Goal: Feedback & Contribution: Leave review/rating

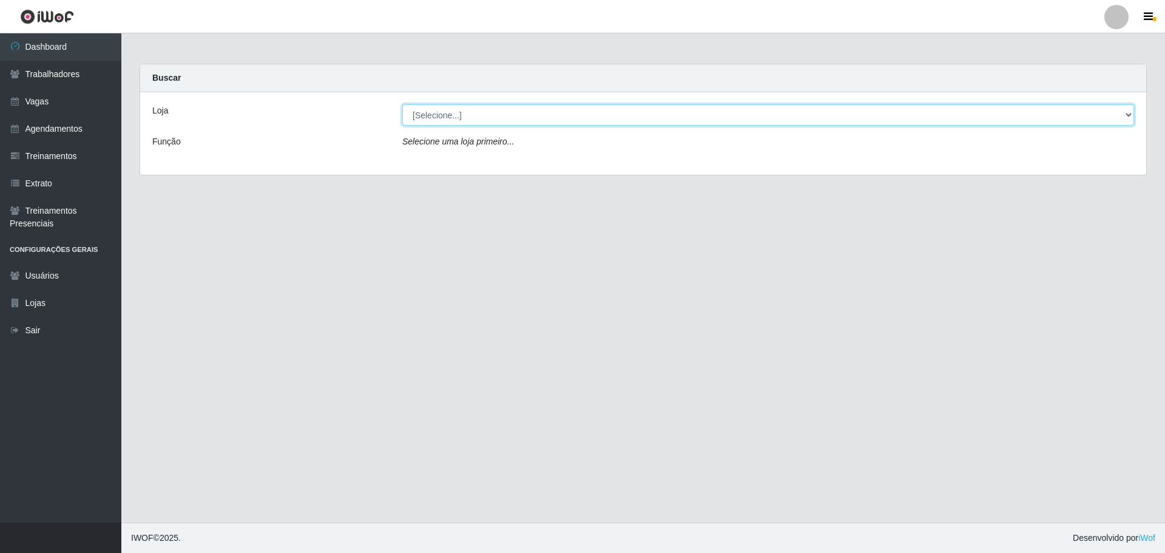
drag, startPoint x: 444, startPoint y: 110, endPoint x: 446, endPoint y: 118, distance: 7.5
click at [444, 110] on select "[Selecione...] O ROSÁRIO ALIMENTOS" at bounding box center [768, 114] width 732 height 21
select select "349"
click at [402, 104] on select "[Selecione...] O ROSÁRIO ALIMENTOS" at bounding box center [768, 114] width 732 height 21
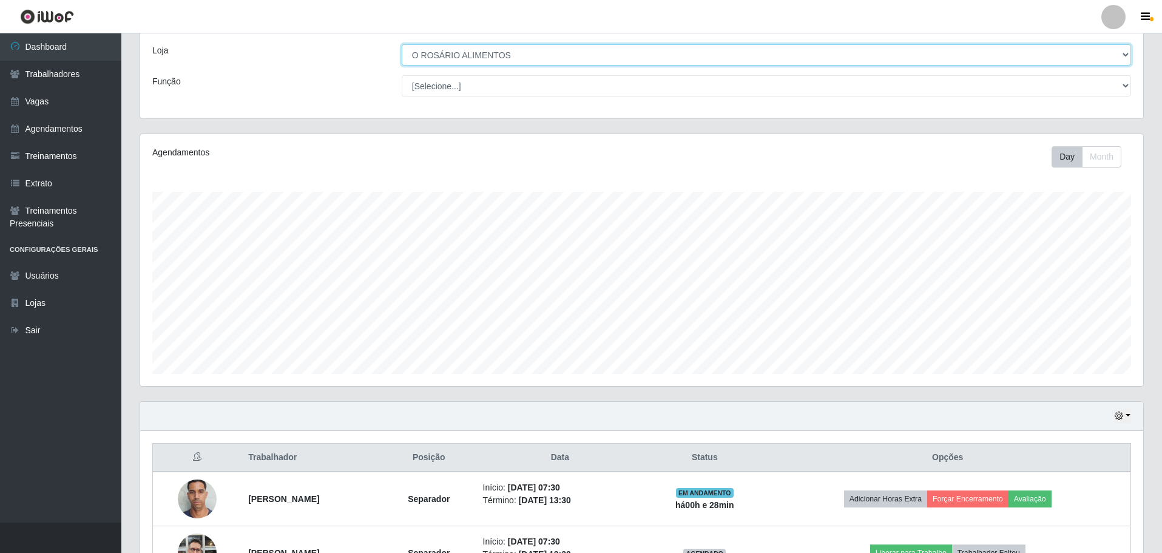
scroll to position [199, 0]
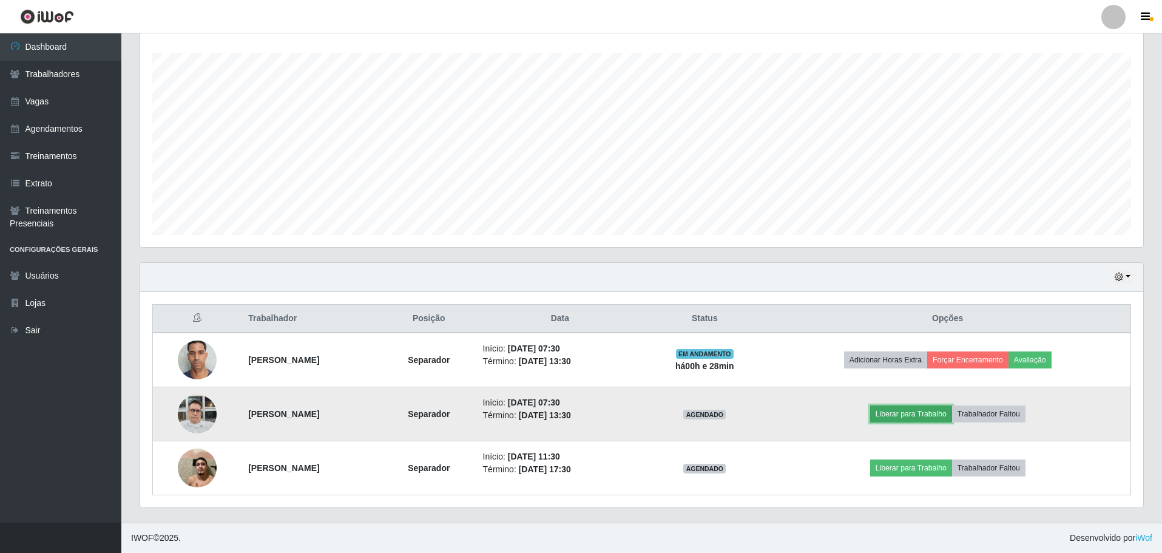
click at [923, 417] on button "Liberar para Trabalho" at bounding box center [911, 413] width 82 height 17
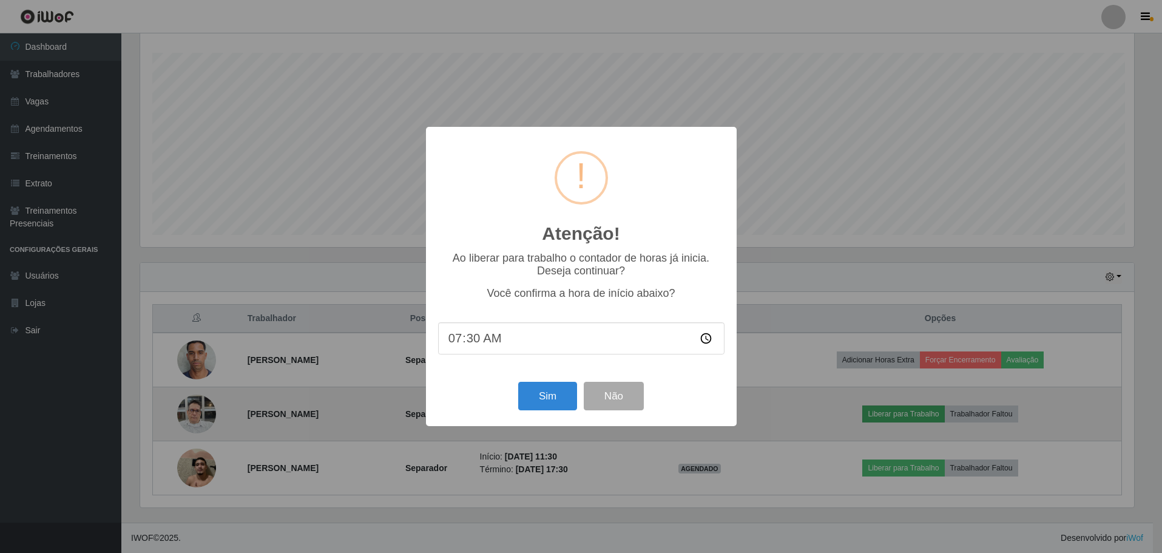
scroll to position [252, 997]
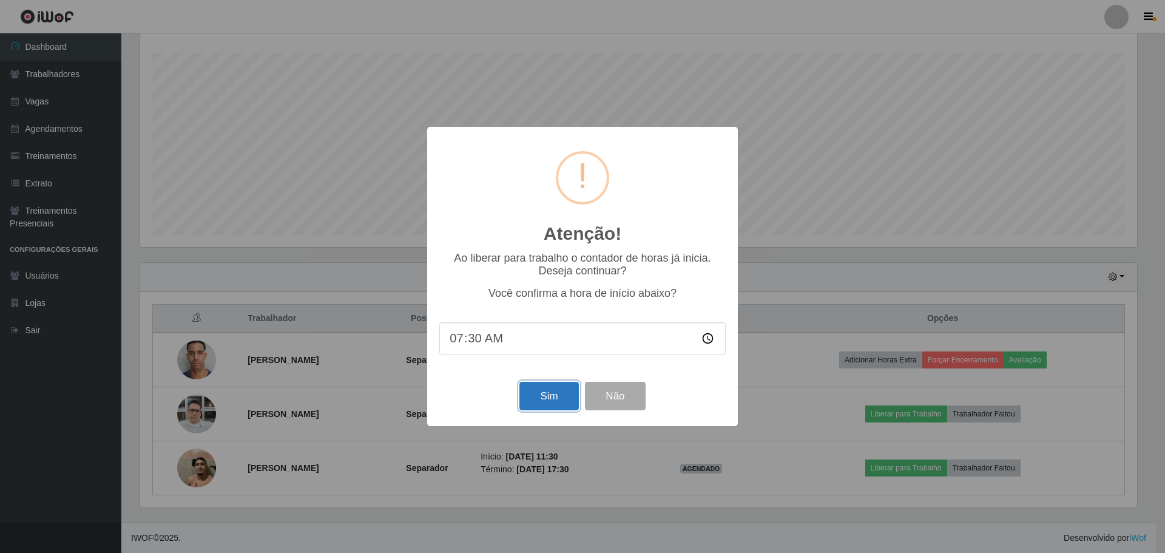
click at [526, 391] on button "Sim" at bounding box center [549, 396] width 59 height 29
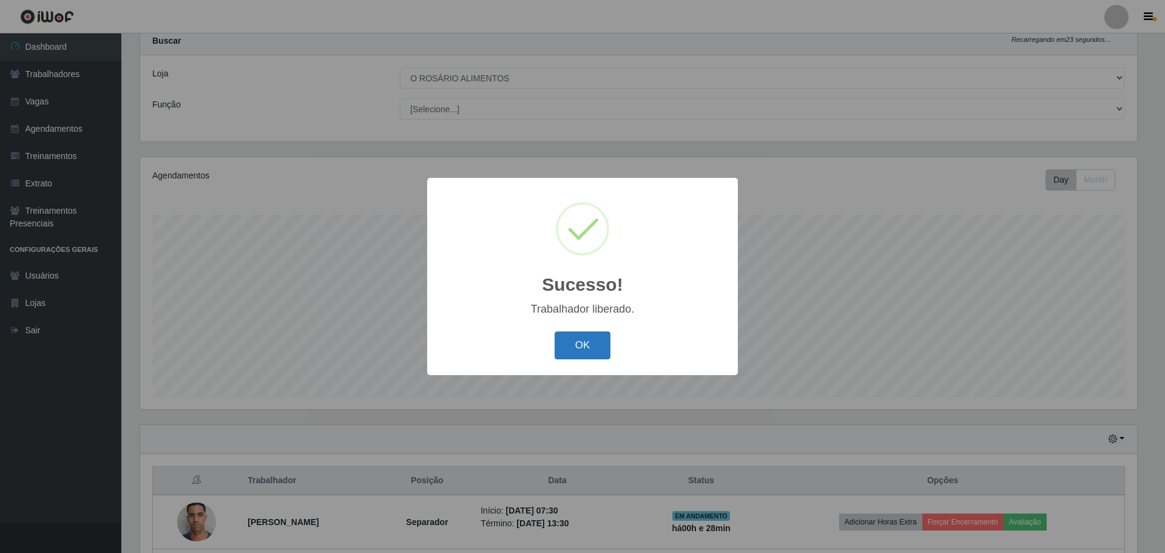
click at [581, 350] on button "OK" at bounding box center [583, 345] width 56 height 29
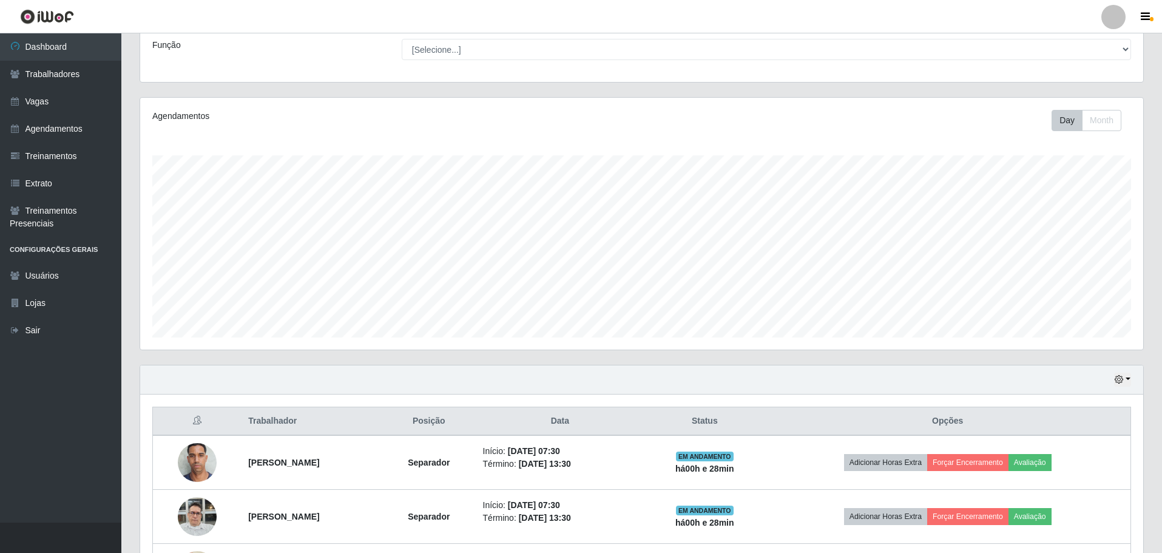
scroll to position [199, 0]
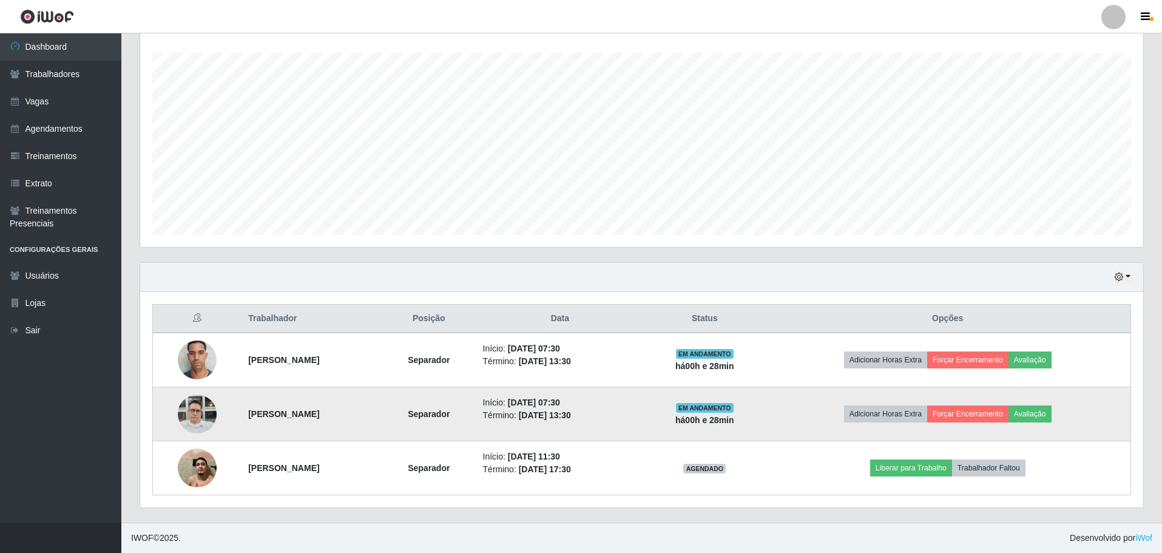
drag, startPoint x: 241, startPoint y: 412, endPoint x: 350, endPoint y: 412, distance: 108.6
click at [350, 412] on td "[PERSON_NAME]" at bounding box center [311, 414] width 141 height 54
copy strong "[PERSON_NAME]"
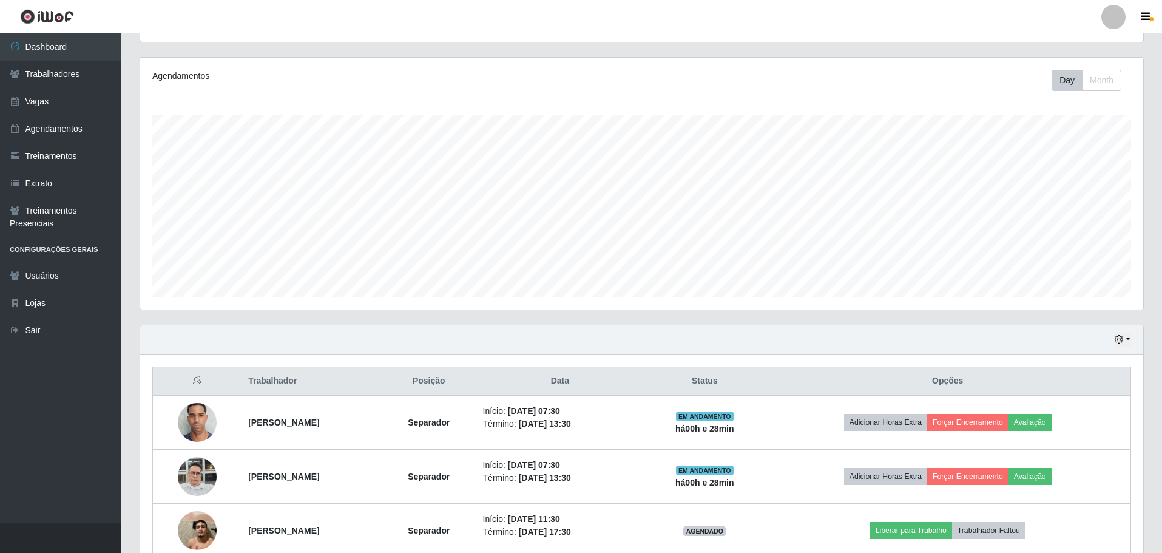
scroll to position [78, 0]
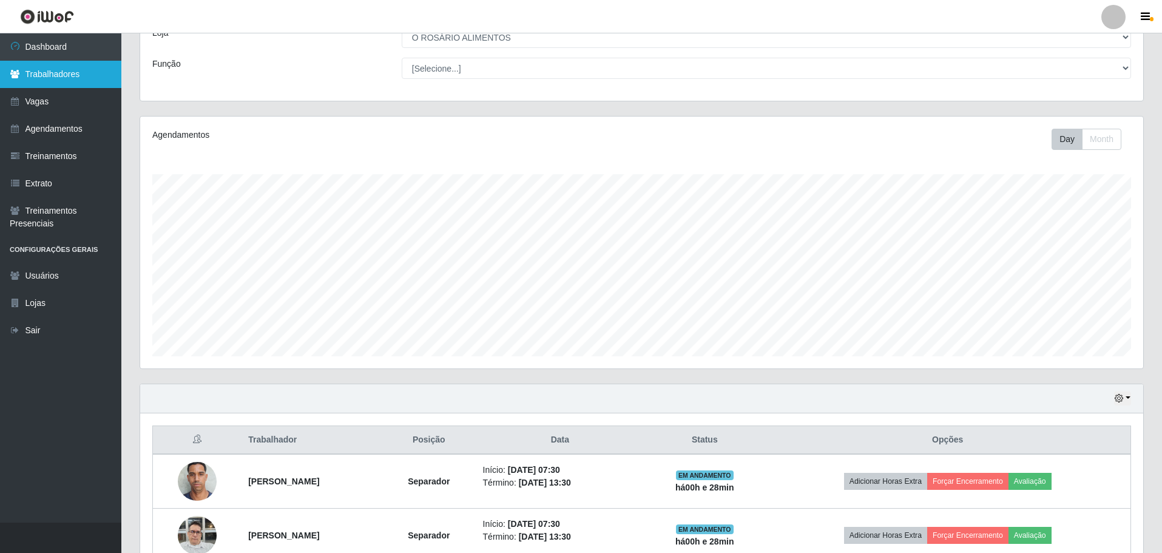
click at [101, 82] on link "Trabalhadores" at bounding box center [60, 74] width 121 height 27
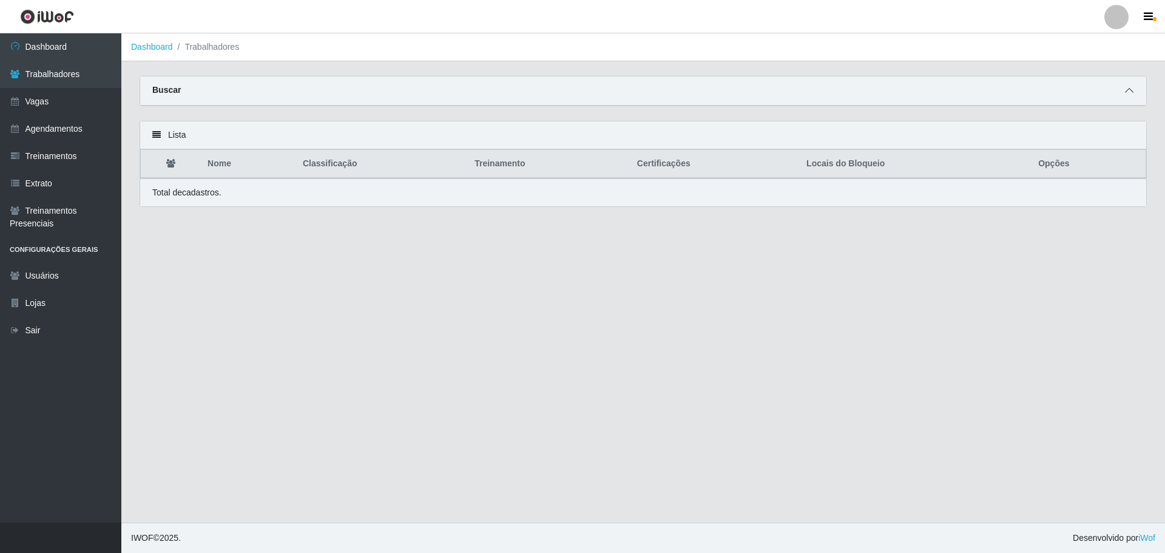
click at [1135, 86] on span at bounding box center [1129, 91] width 15 height 14
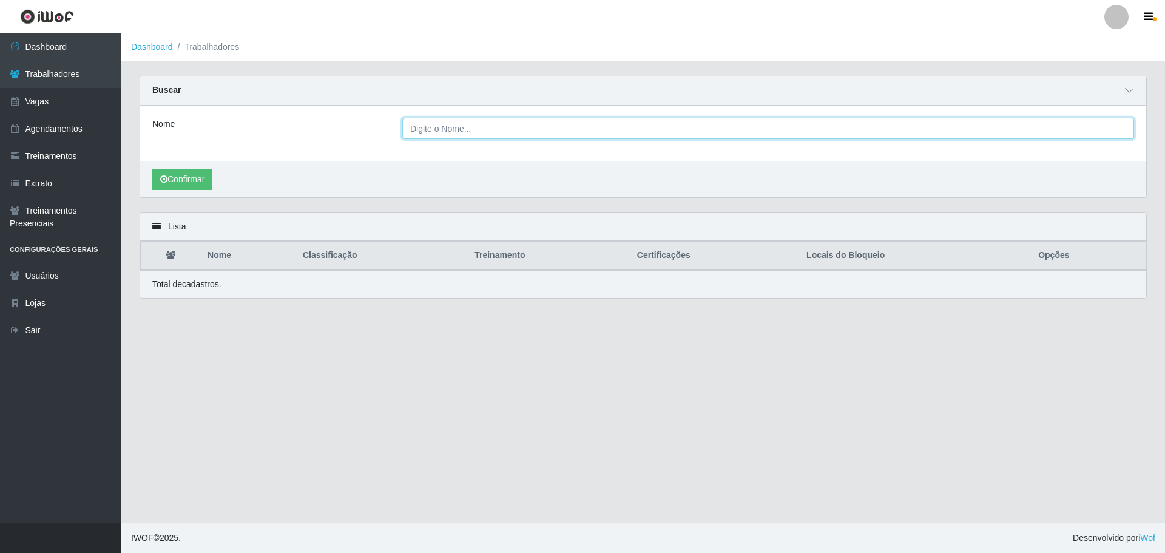
click at [459, 134] on input "Nome" at bounding box center [768, 128] width 732 height 21
paste input "[PERSON_NAME]"
type input "[PERSON_NAME]"
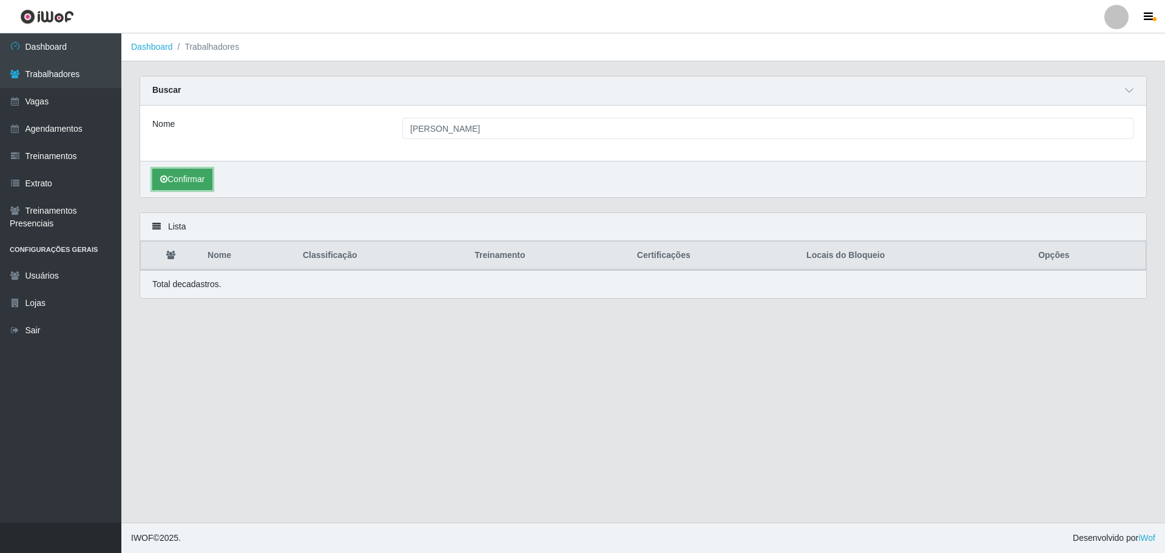
click at [197, 183] on button "Confirmar" at bounding box center [182, 179] width 60 height 21
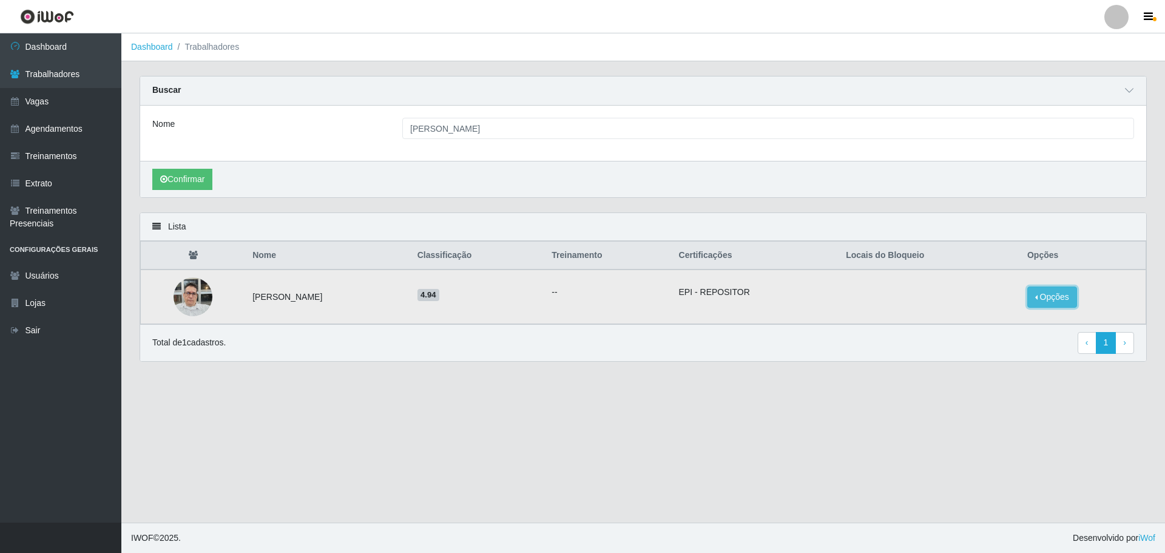
click at [1049, 303] on button "Opções" at bounding box center [1053, 296] width 50 height 21
click at [1010, 311] on button "Bloquear - Loja" at bounding box center [977, 308] width 98 height 25
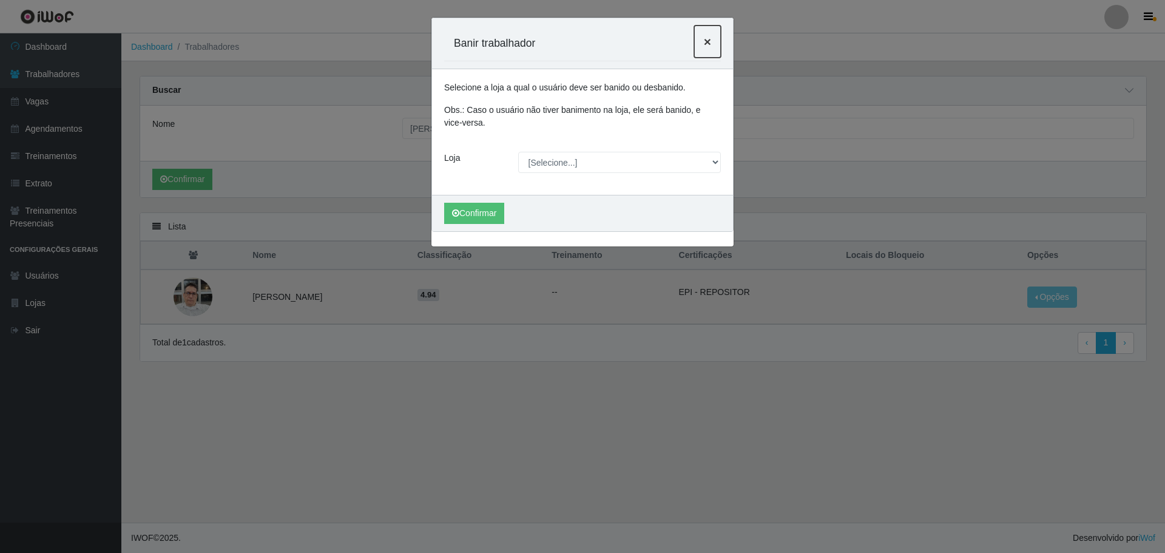
click at [713, 40] on button "×" at bounding box center [707, 41] width 27 height 32
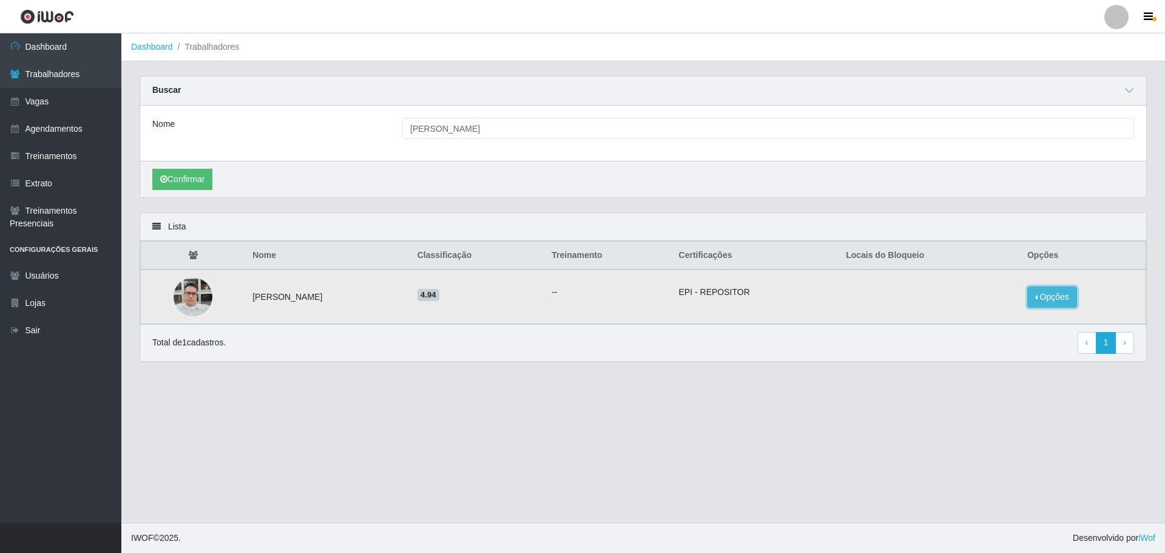
click at [1066, 299] on button "Opções" at bounding box center [1053, 296] width 50 height 21
click at [1026, 305] on button "Bloquear - Loja" at bounding box center [977, 308] width 98 height 25
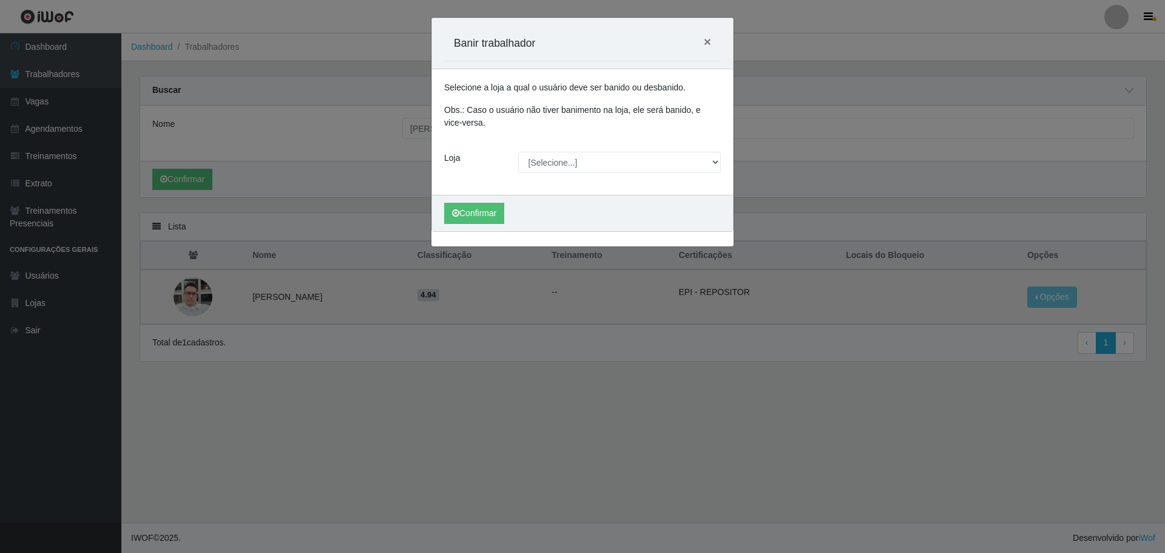
click at [580, 150] on div "Selecione a loja a qual o usuário deve ser banido ou desbanido. Obs.: Caso o us…" at bounding box center [582, 132] width 301 height 126
click at [580, 161] on select "[Selecione...] O ROSÁRIO ALIMENTOS" at bounding box center [619, 162] width 203 height 21
select select "349"
click at [518, 152] on select "[Selecione...] O ROSÁRIO ALIMENTOS" at bounding box center [619, 162] width 203 height 21
click at [490, 218] on button "Confirmar" at bounding box center [474, 213] width 60 height 21
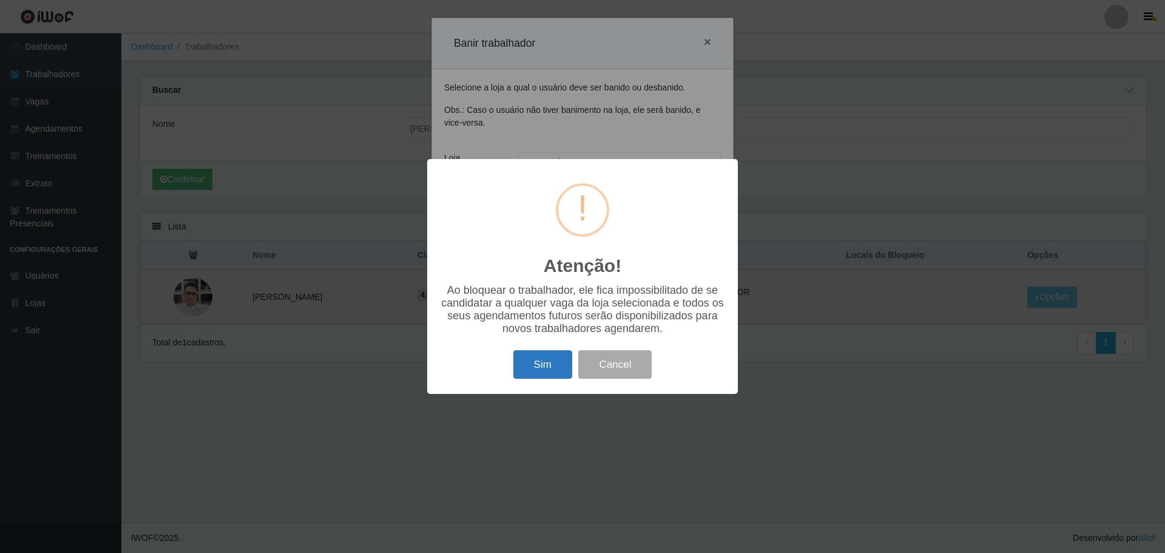
click at [558, 359] on button "Sim" at bounding box center [542, 364] width 59 height 29
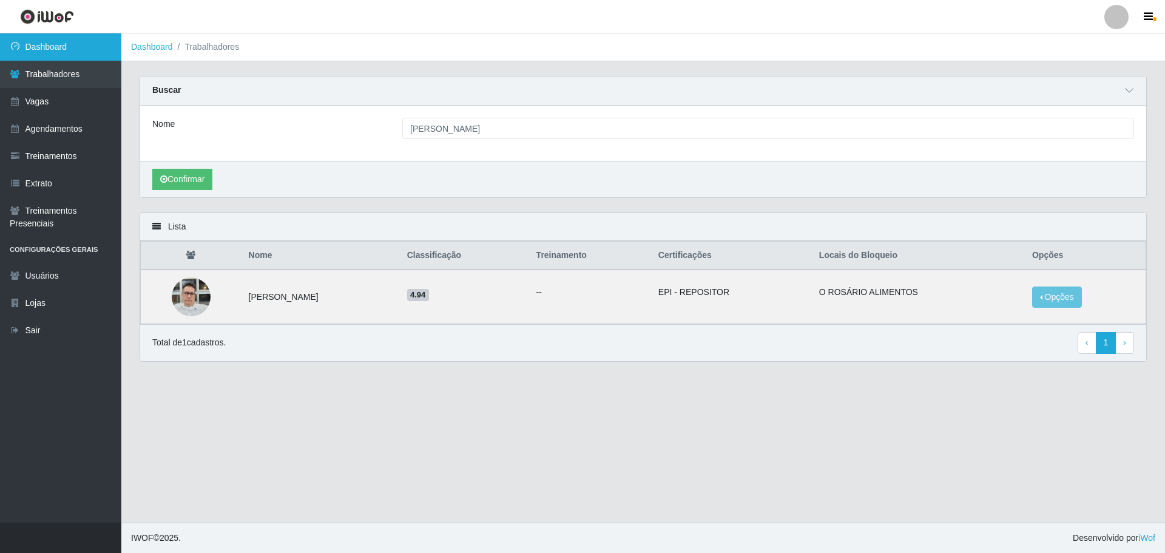
click at [32, 55] on link "Dashboard" at bounding box center [60, 46] width 121 height 27
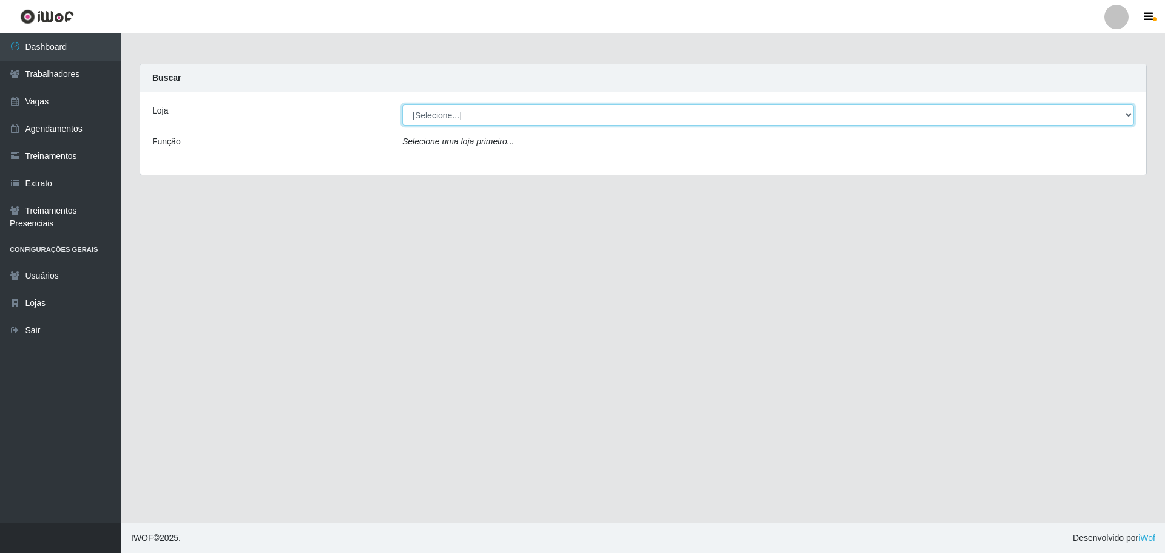
click at [513, 110] on select "[Selecione...] O ROSÁRIO ALIMENTOS" at bounding box center [768, 114] width 732 height 21
select select "349"
click at [402, 104] on select "[Selecione...] O ROSÁRIO ALIMENTOS" at bounding box center [768, 114] width 732 height 21
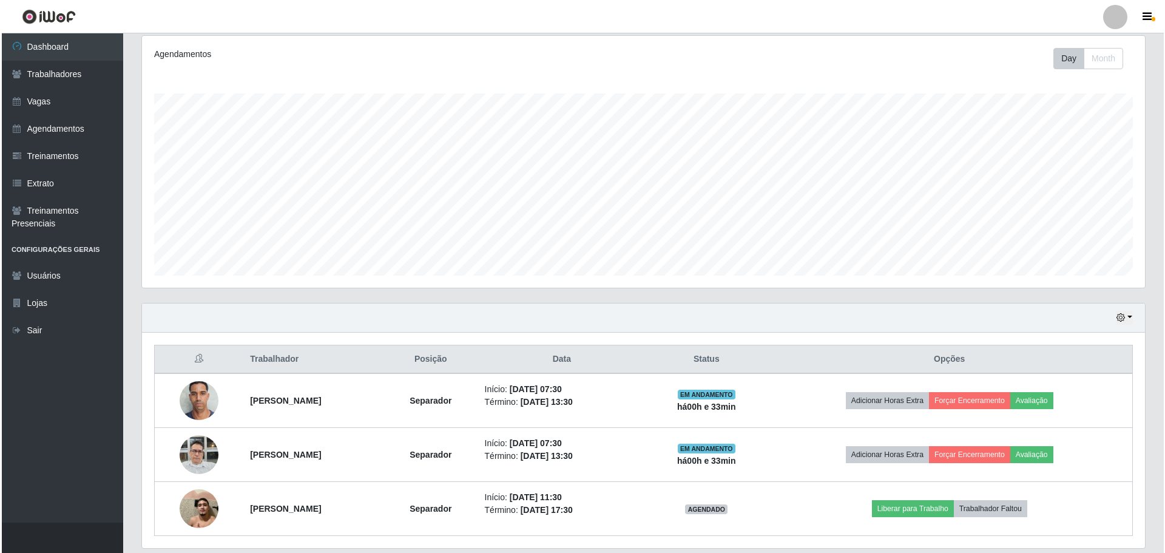
scroll to position [199, 0]
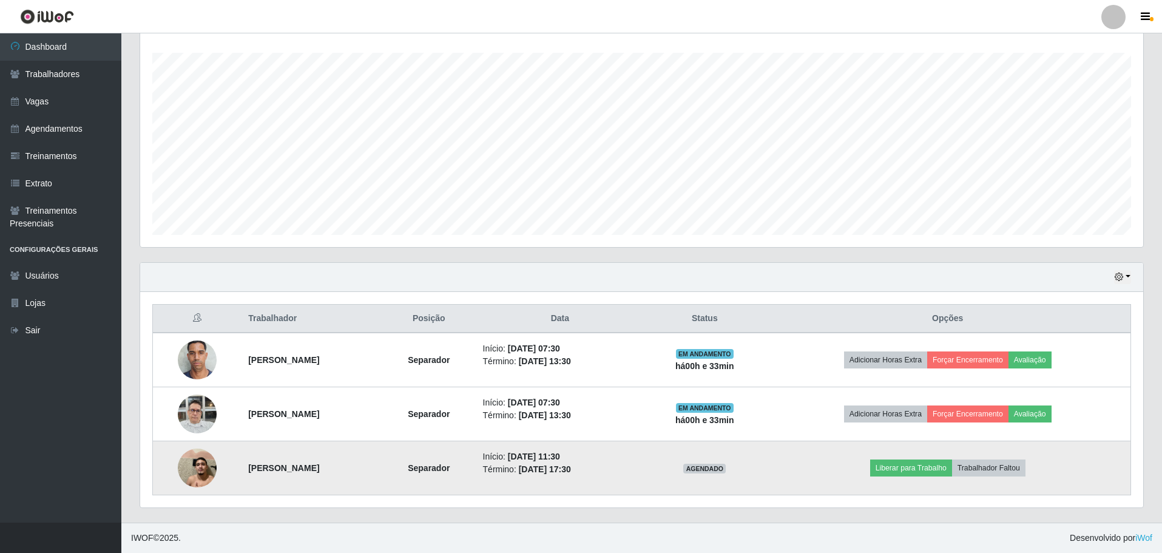
click at [200, 462] on img at bounding box center [197, 468] width 39 height 52
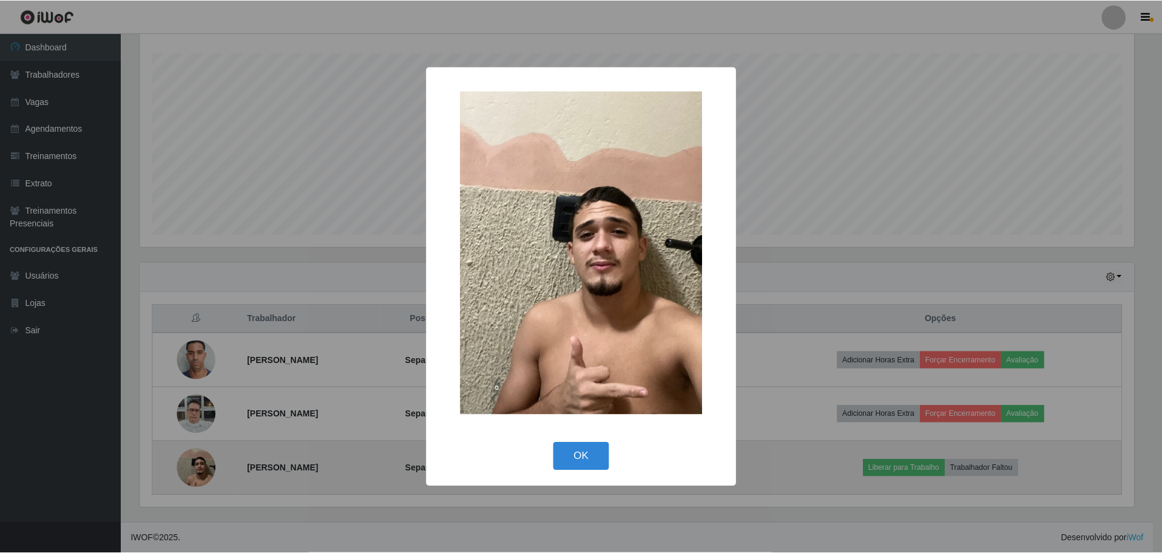
scroll to position [252, 997]
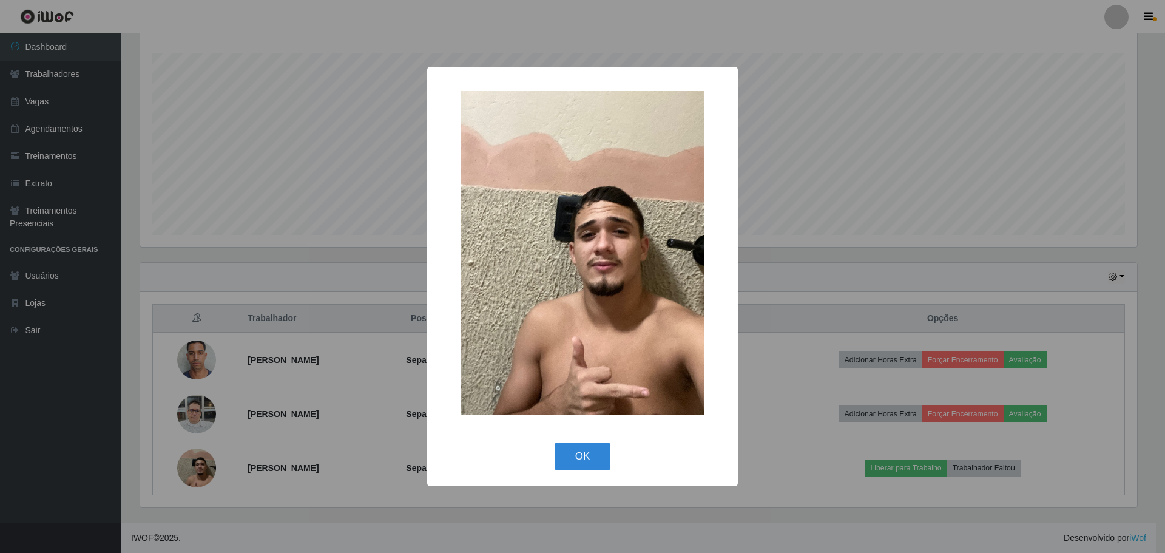
click at [830, 476] on div "× OK Cancel" at bounding box center [582, 276] width 1165 height 553
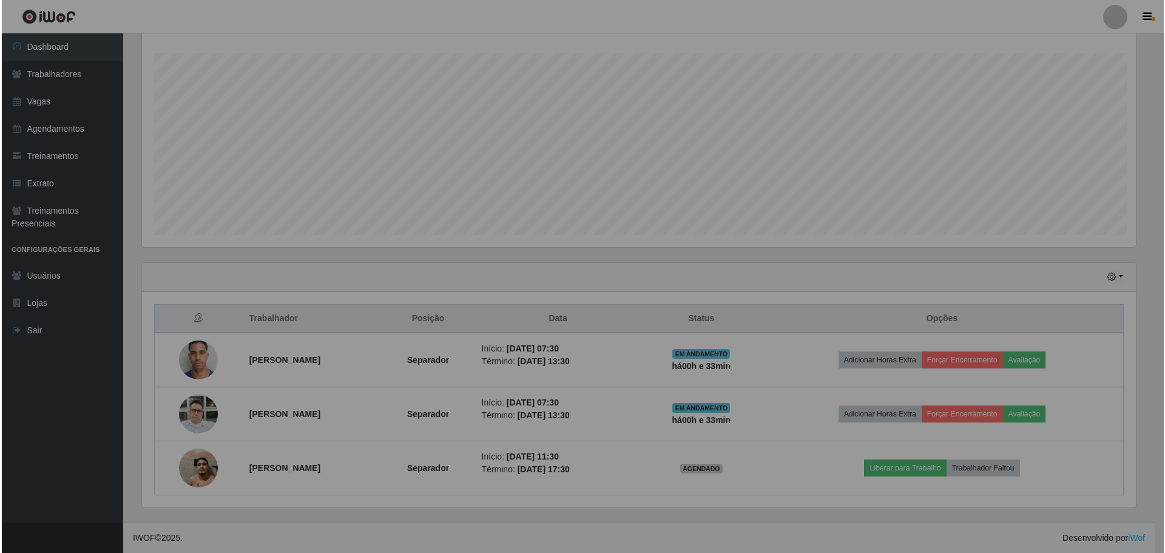
scroll to position [252, 1003]
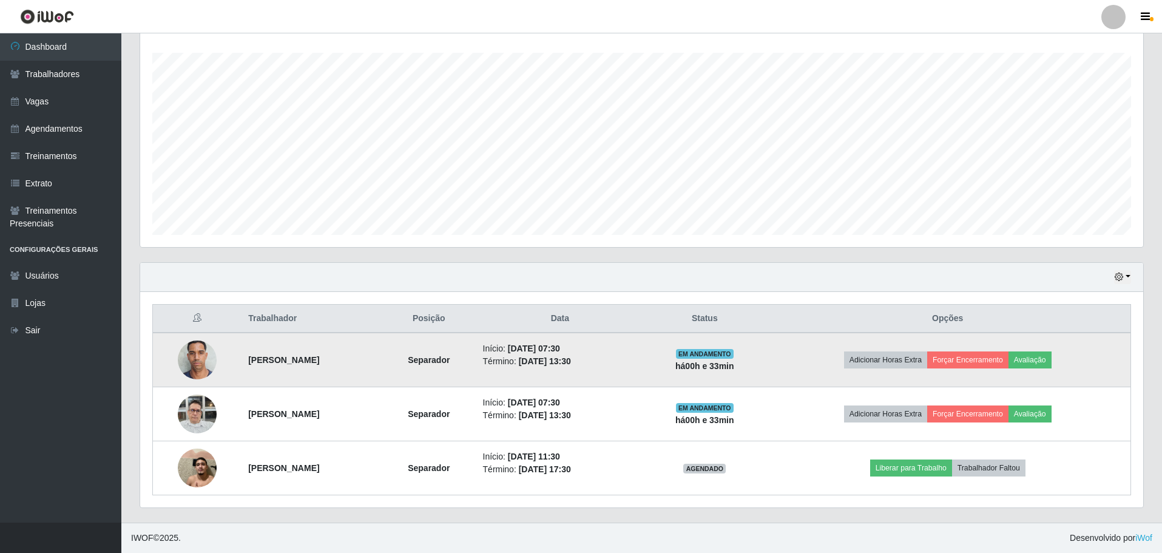
click at [193, 351] on img at bounding box center [197, 360] width 39 height 52
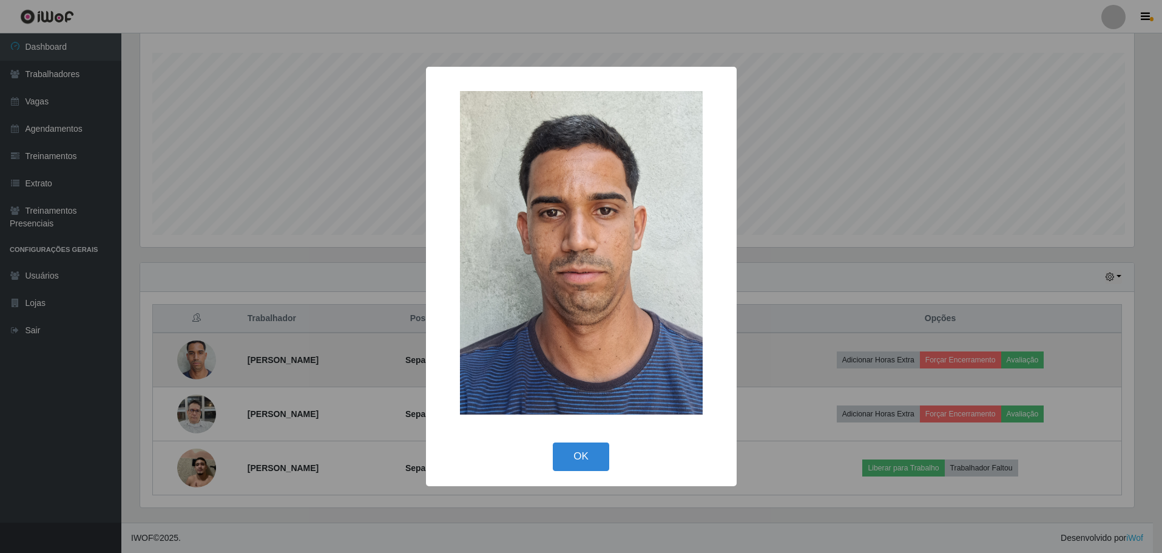
scroll to position [252, 997]
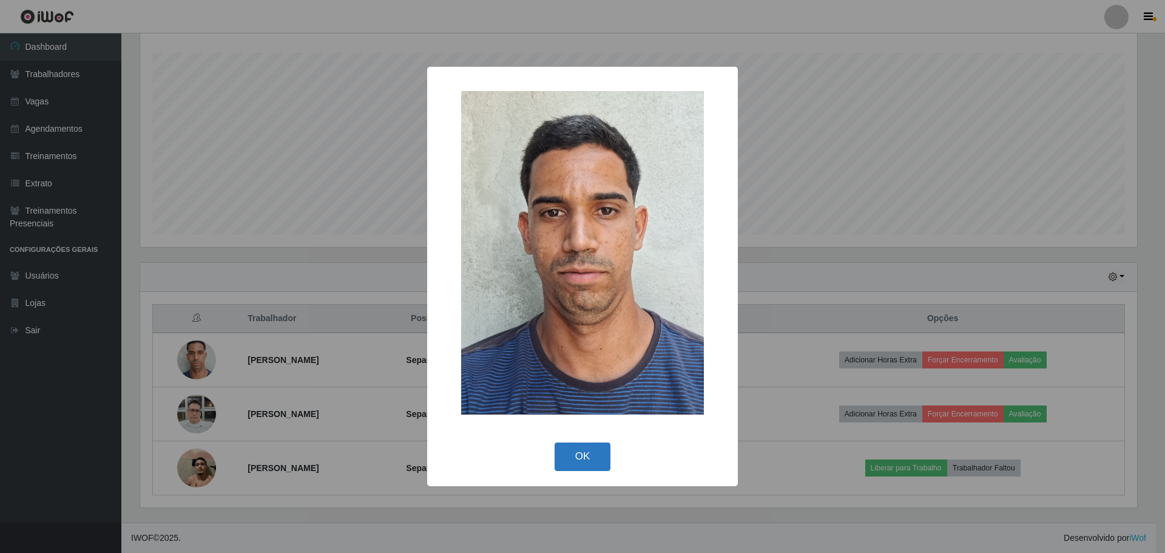
click at [586, 452] on button "OK" at bounding box center [583, 456] width 56 height 29
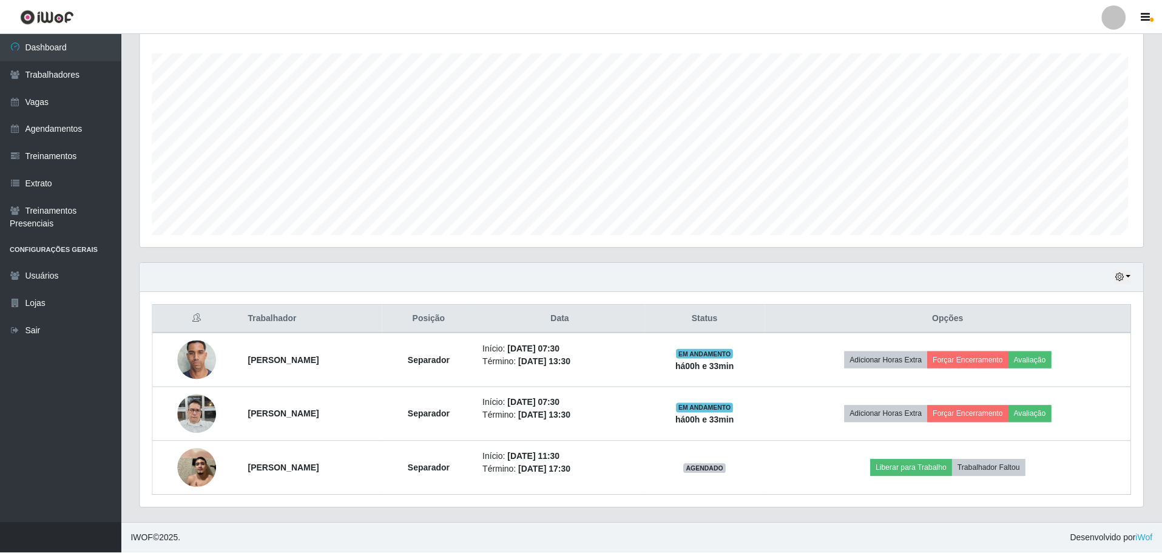
scroll to position [252, 1003]
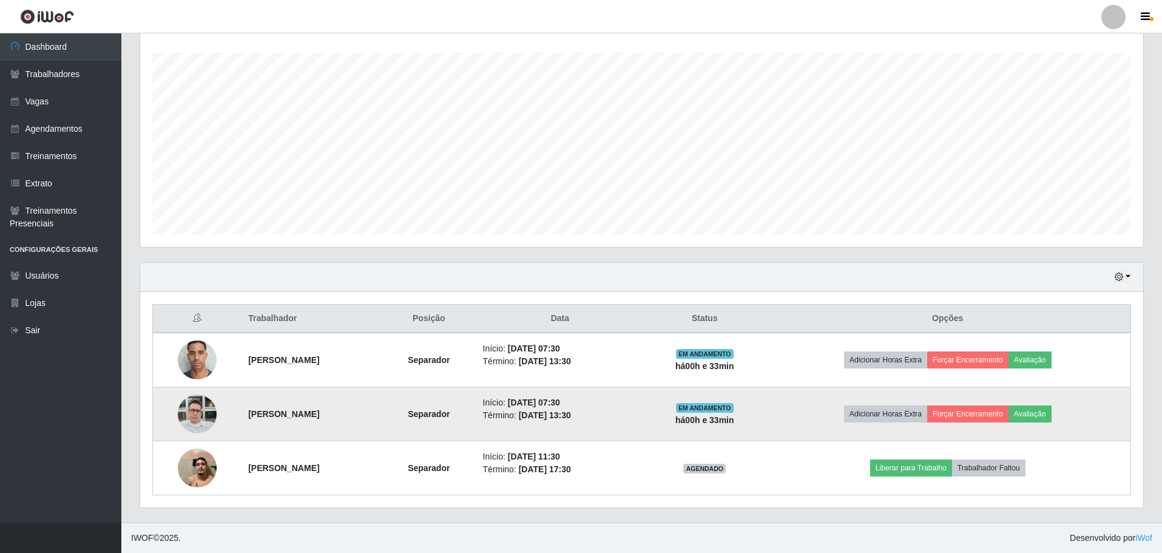
click at [209, 408] on img at bounding box center [197, 414] width 39 height 52
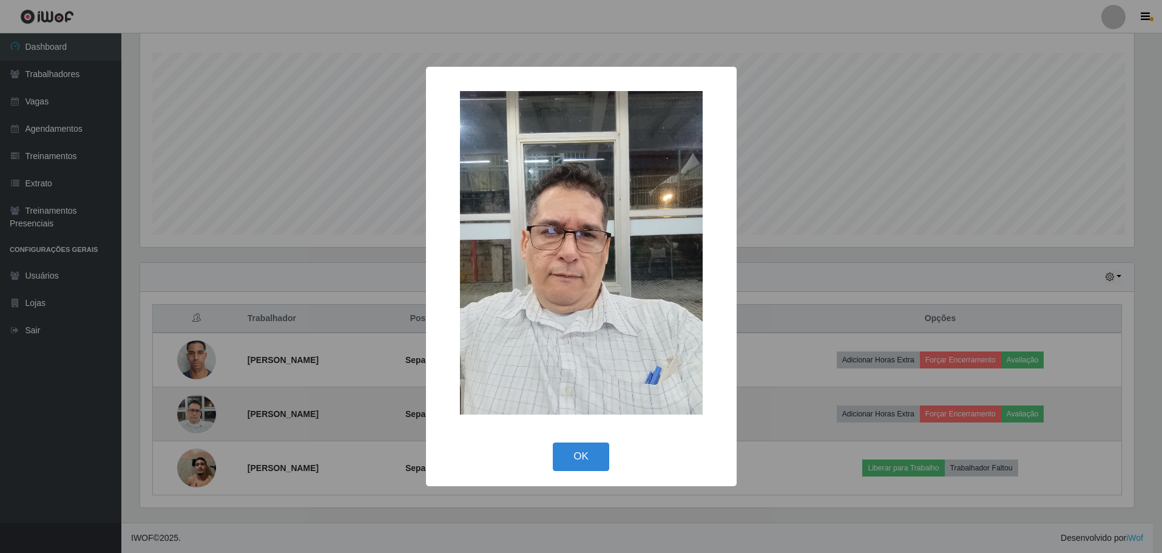
scroll to position [252, 997]
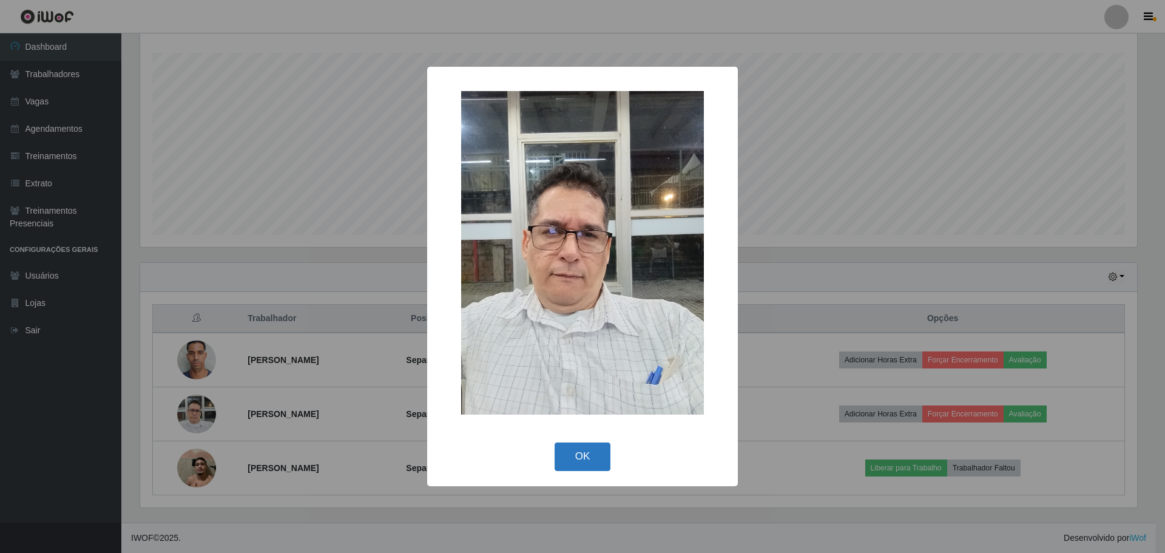
click at [596, 467] on button "OK" at bounding box center [583, 456] width 56 height 29
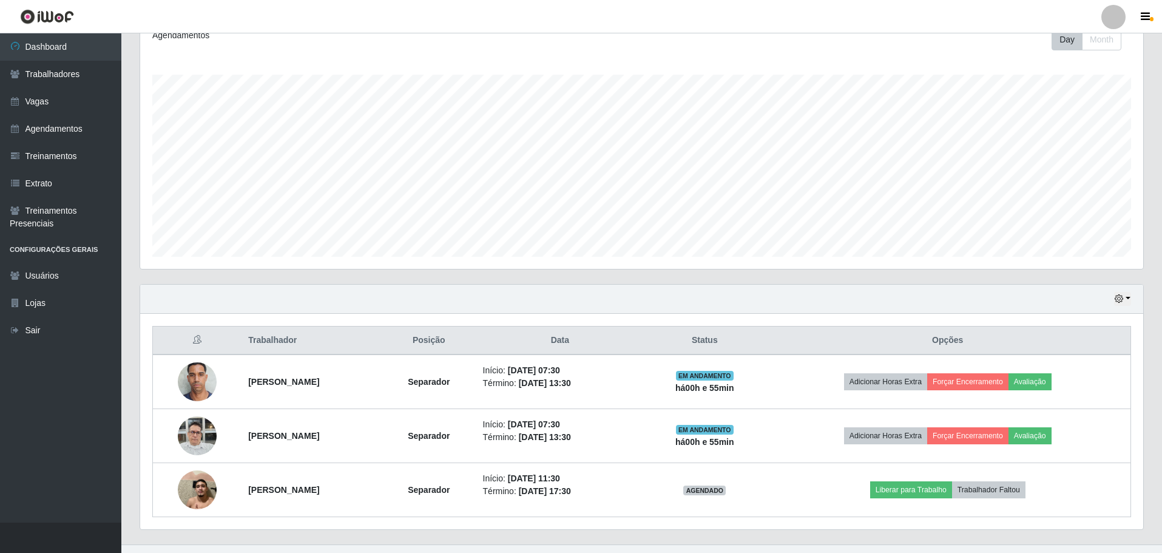
scroll to position [199, 0]
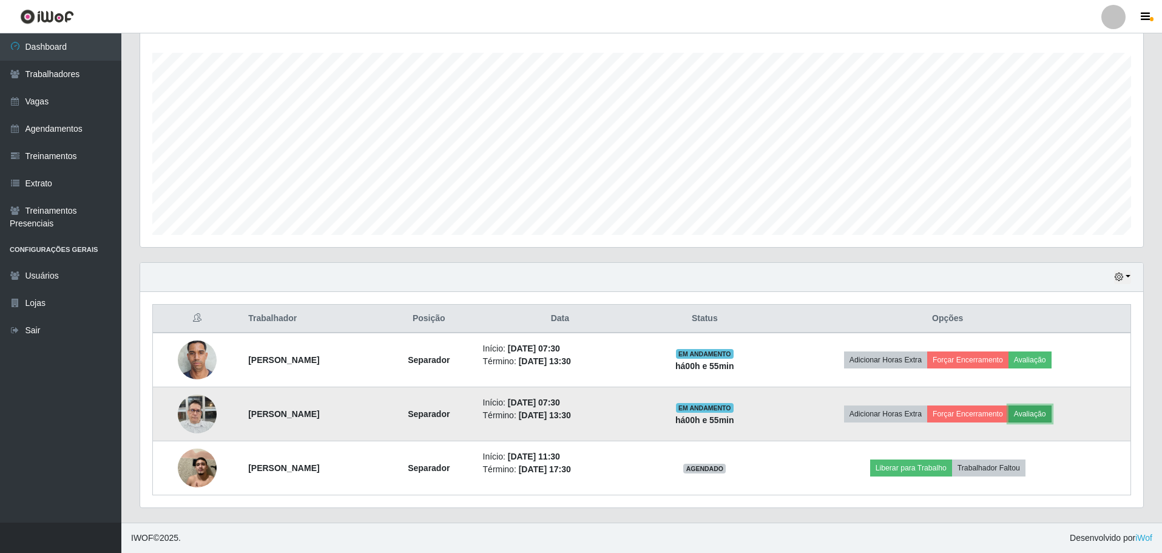
click at [1052, 418] on button "Avaliação" at bounding box center [1030, 413] width 43 height 17
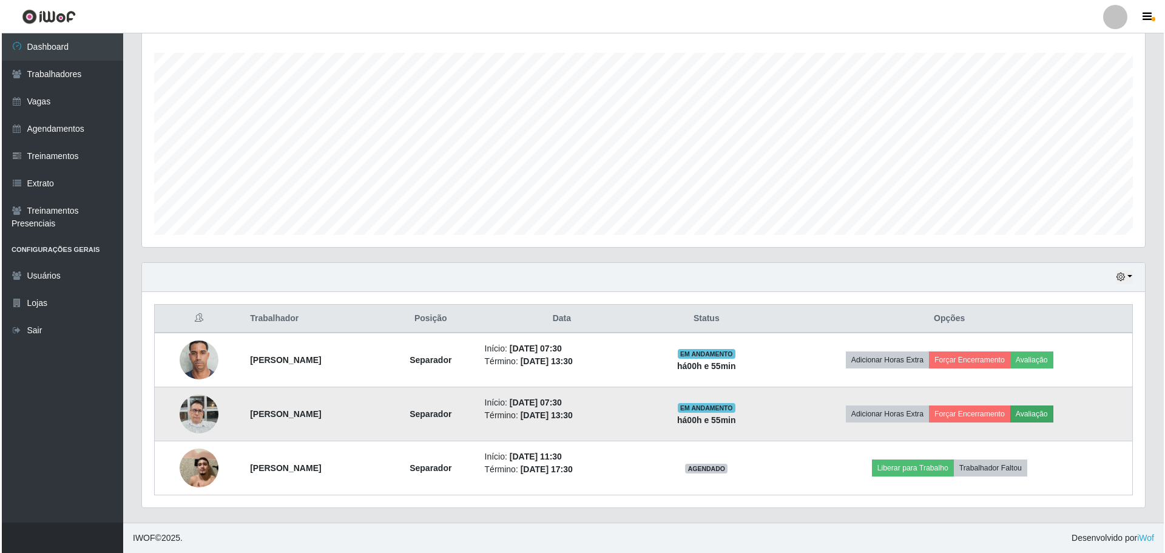
scroll to position [252, 997]
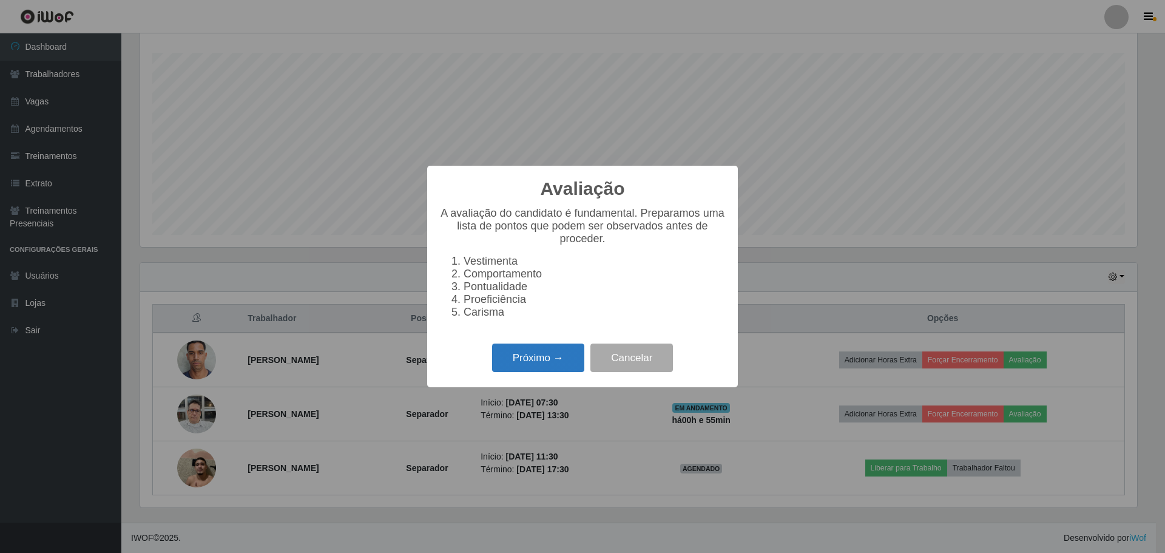
click at [577, 353] on button "Próximo →" at bounding box center [538, 358] width 92 height 29
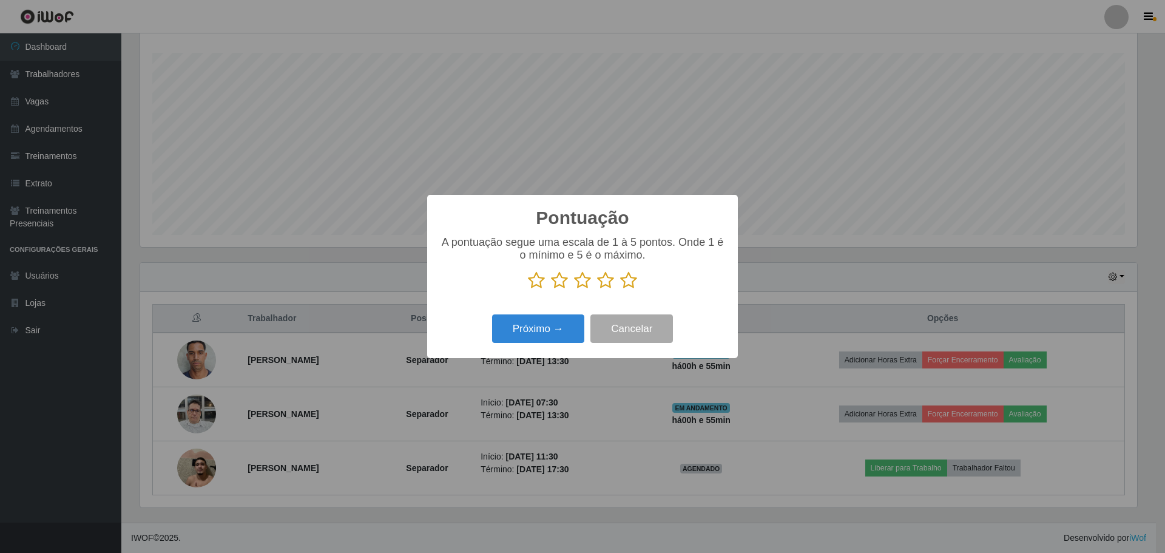
click at [543, 285] on icon at bounding box center [536, 280] width 17 height 18
click at [528, 290] on input "radio" at bounding box center [528, 290] width 0 height 0
click at [541, 338] on button "Próximo →" at bounding box center [538, 328] width 92 height 29
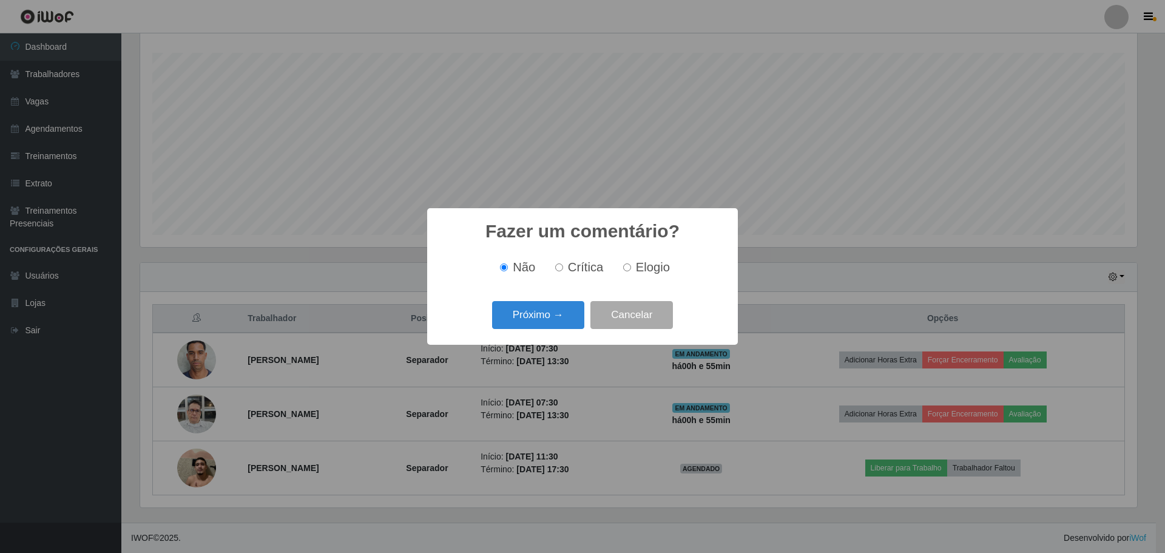
click at [597, 268] on span "Crítica" at bounding box center [586, 266] width 36 height 13
click at [563, 268] on input "Crítica" at bounding box center [559, 267] width 8 height 8
radio input "true"
click at [552, 318] on button "Próximo →" at bounding box center [538, 315] width 92 height 29
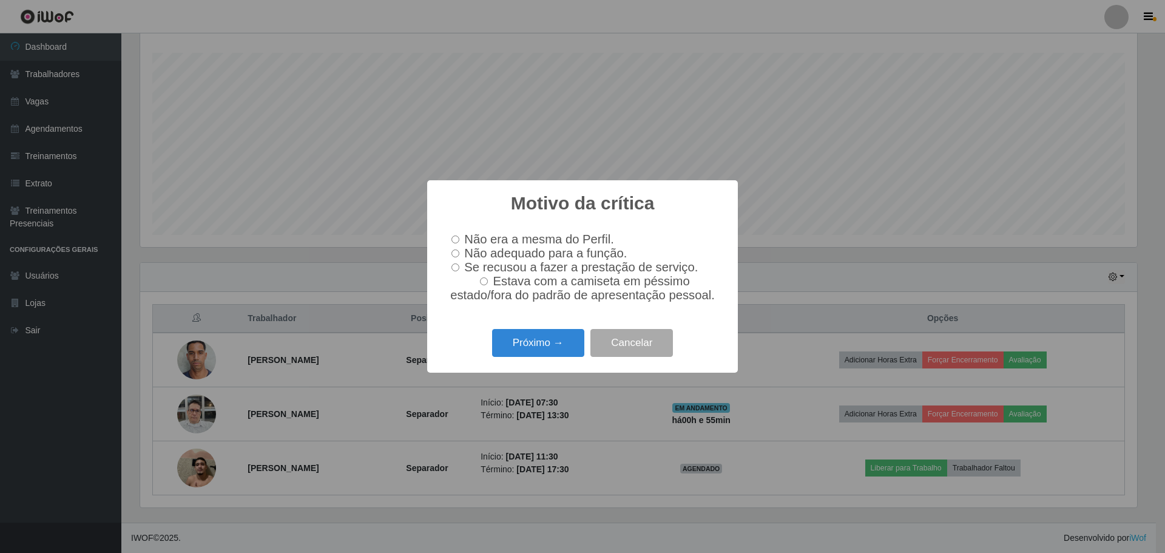
click at [572, 256] on span "Não adequado para a função." at bounding box center [545, 252] width 163 height 13
click at [459, 256] on input "Não adequado para a função." at bounding box center [456, 253] width 8 height 8
radio input "true"
click at [553, 347] on button "Próximo →" at bounding box center [538, 343] width 92 height 29
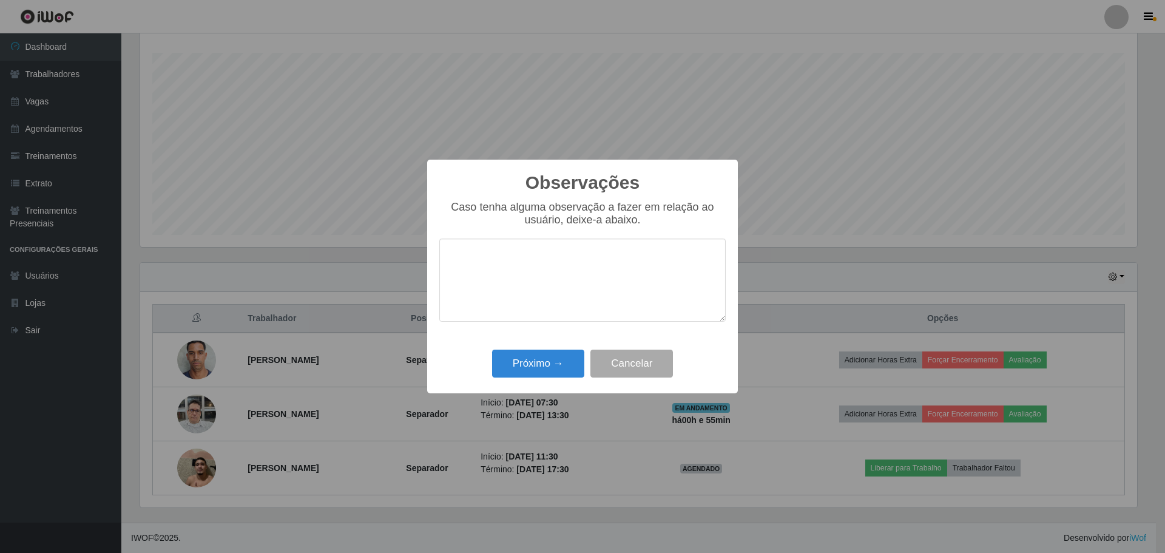
click at [532, 283] on textarea at bounding box center [582, 280] width 286 height 83
type textarea "Péssima conduta.Não fez a demanda correta e fez o uso de celular durante o expe…"
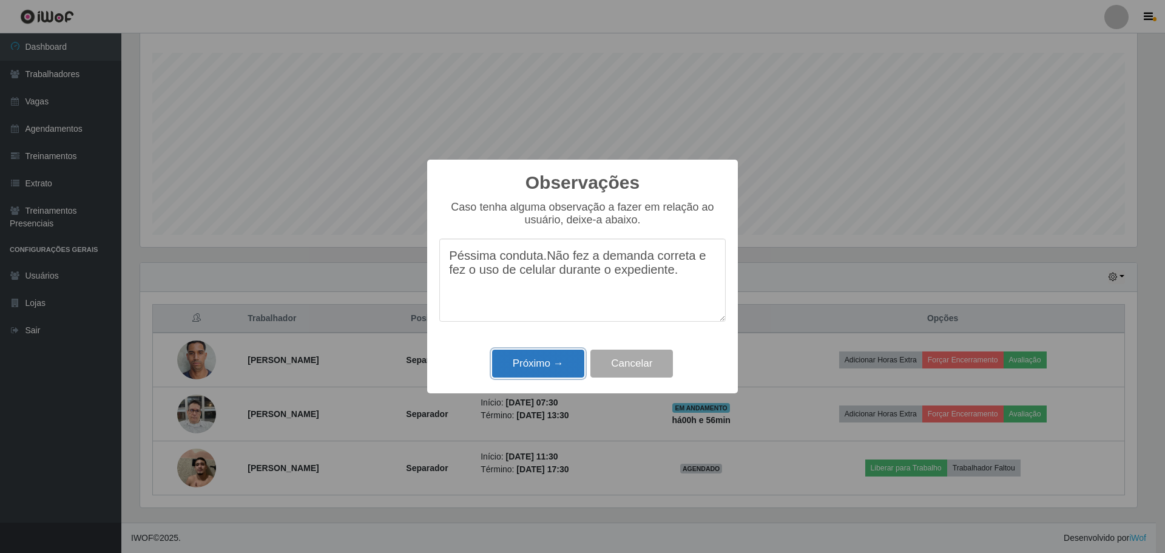
click at [533, 373] on button "Próximo →" at bounding box center [538, 364] width 92 height 29
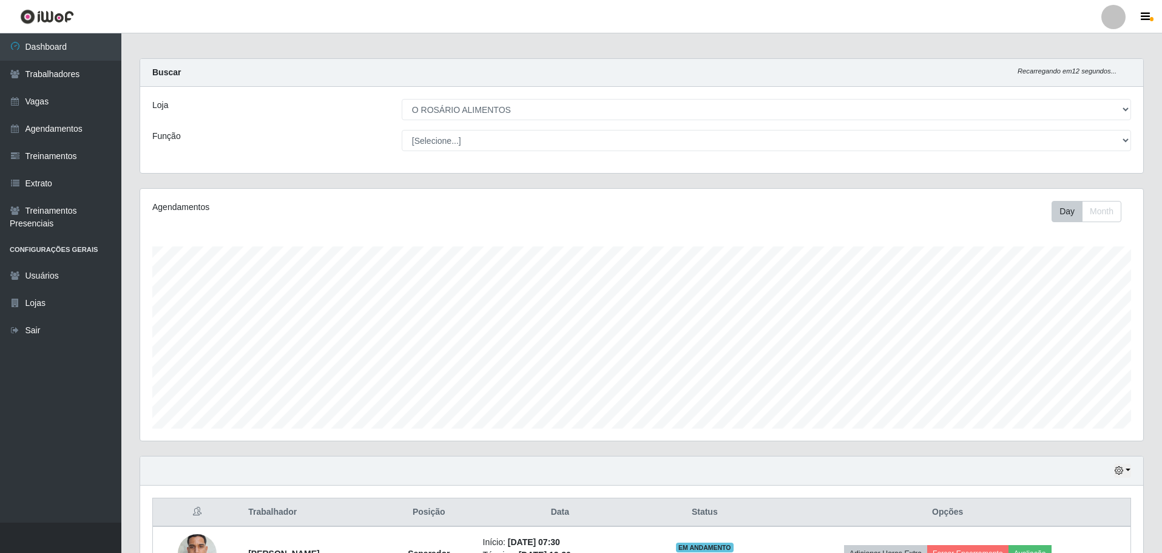
scroll to position [0, 0]
